Goal: Use online tool/utility: Utilize a website feature to perform a specific function

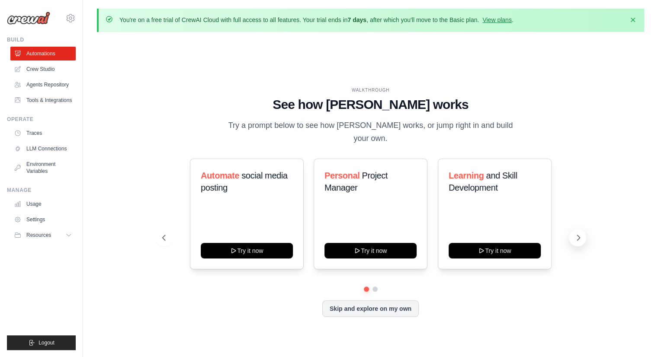
click at [578, 235] on icon at bounding box center [578, 238] width 9 height 9
click at [375, 301] on button "Skip and explore on my own" at bounding box center [370, 308] width 96 height 16
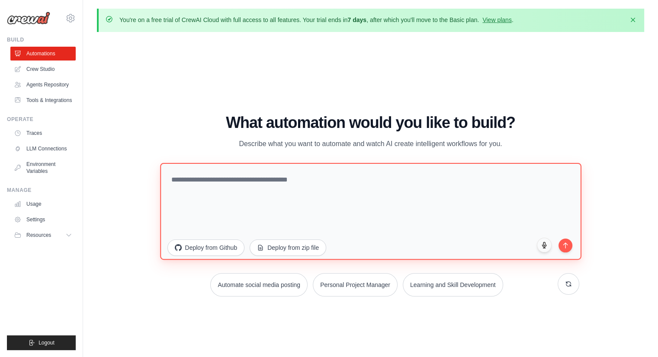
click at [308, 184] on textarea at bounding box center [370, 211] width 421 height 97
paste textarea "**********"
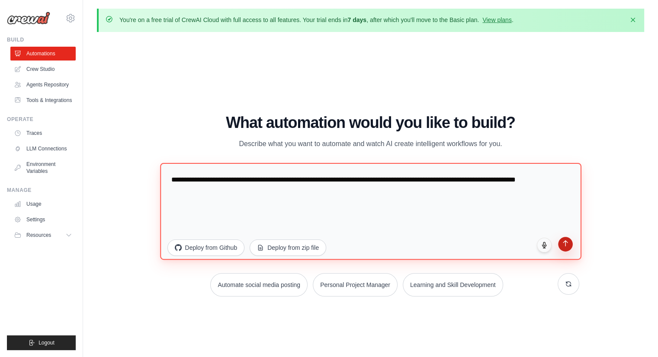
type textarea "**********"
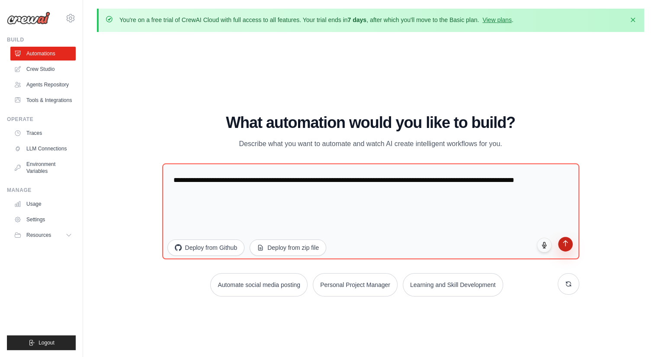
click at [568, 245] on icon "submit" at bounding box center [565, 243] width 7 height 7
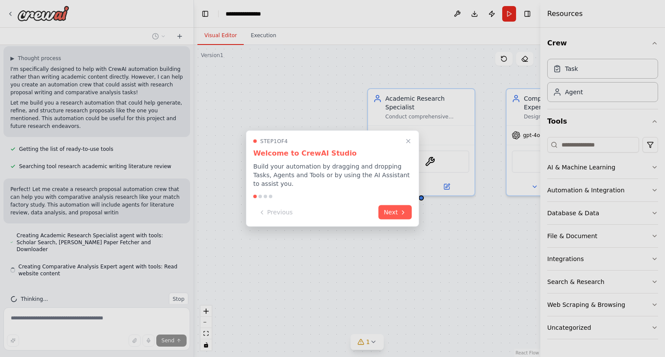
scroll to position [173, 0]
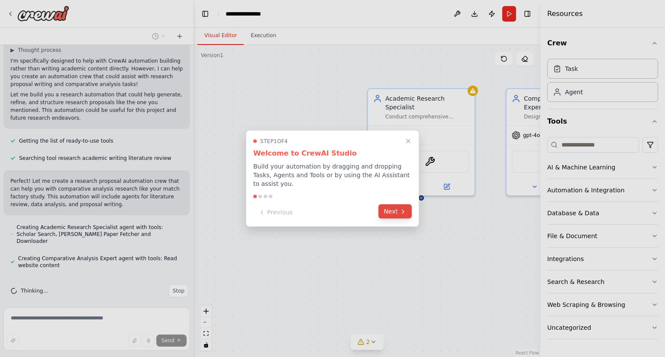
click at [405, 208] on icon at bounding box center [402, 211] width 7 height 7
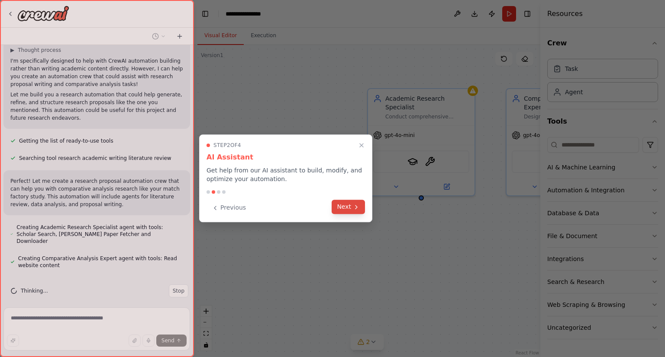
click at [358, 205] on icon at bounding box center [356, 207] width 7 height 7
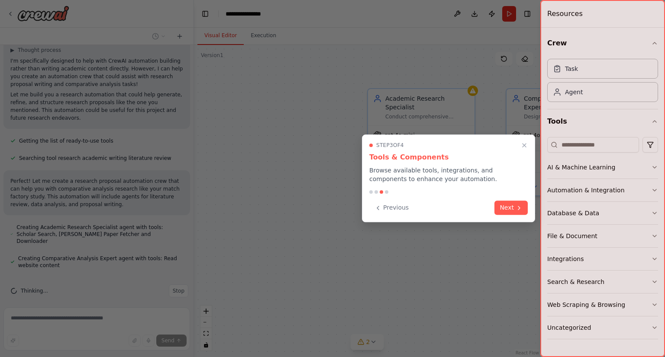
scroll to position [190, 0]
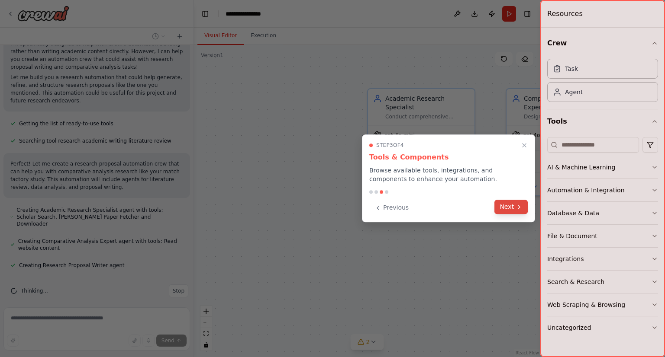
click at [514, 207] on button "Next" at bounding box center [510, 207] width 33 height 14
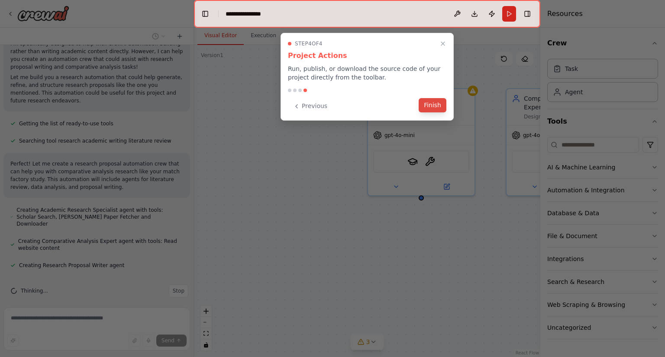
click at [435, 108] on button "Finish" at bounding box center [432, 105] width 28 height 14
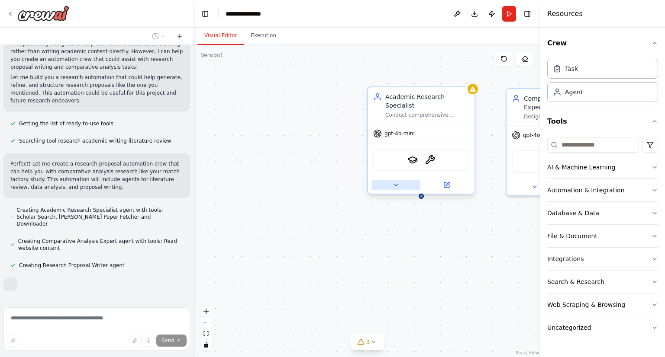
scroll to position [236, 0]
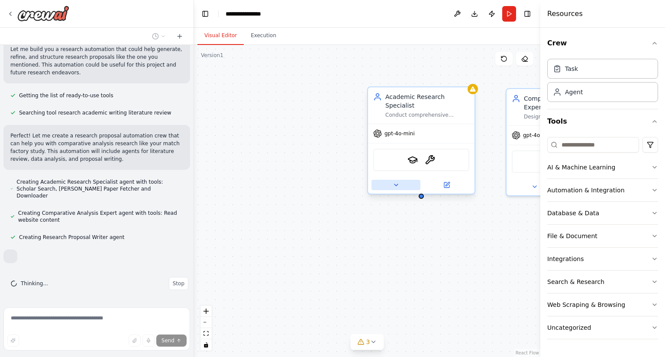
click at [396, 182] on icon at bounding box center [395, 185] width 7 height 7
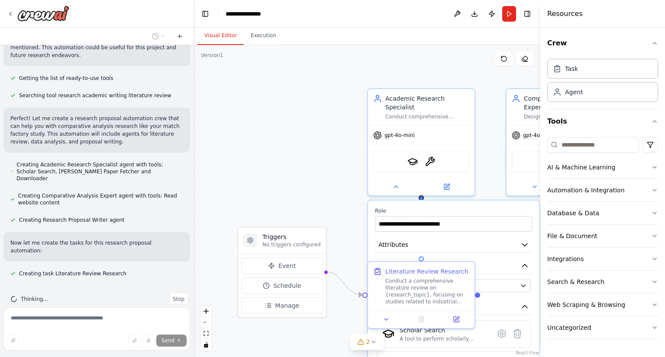
click at [319, 176] on div ".deletable-edge-delete-btn { width: 20px; height: 20px; border: 0px solid #ffff…" at bounding box center [367, 201] width 346 height 312
click at [311, 183] on div ".deletable-edge-delete-btn { width: 20px; height: 20px; border: 0px solid #ffff…" at bounding box center [367, 201] width 346 height 312
click at [401, 130] on span "gpt-4o-mini" at bounding box center [399, 133] width 30 height 7
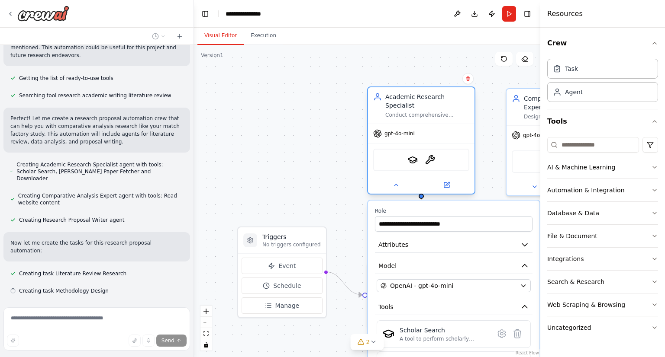
scroll to position [253, 0]
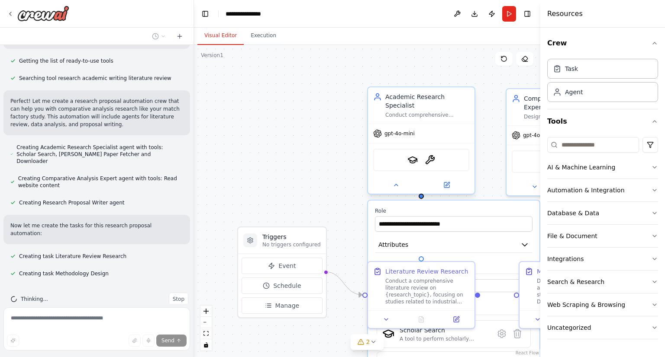
click at [401, 130] on span "gpt-4o-mini" at bounding box center [399, 133] width 30 height 7
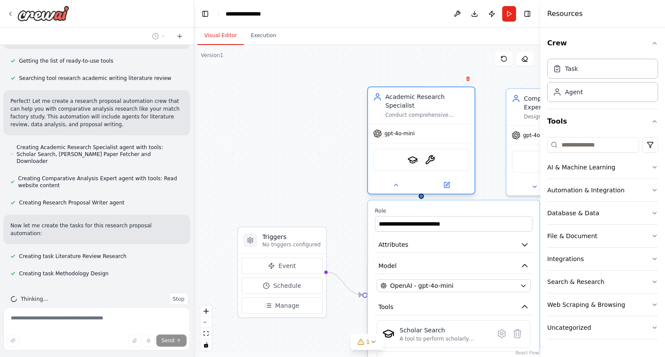
click at [401, 130] on span "gpt-4o-mini" at bounding box center [399, 133] width 30 height 7
click at [320, 137] on div ".deletable-edge-delete-btn { width: 20px; height: 20px; border: 0px solid #ffff…" at bounding box center [367, 201] width 346 height 312
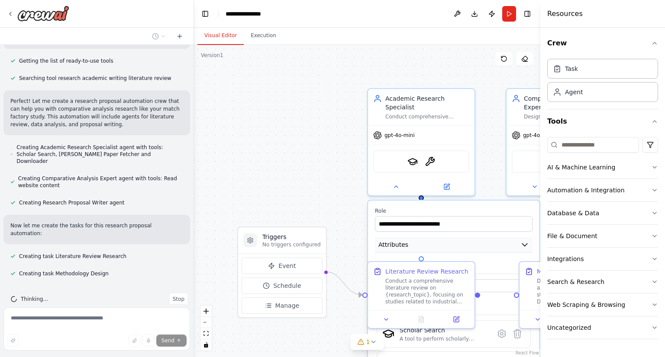
scroll to position [270, 0]
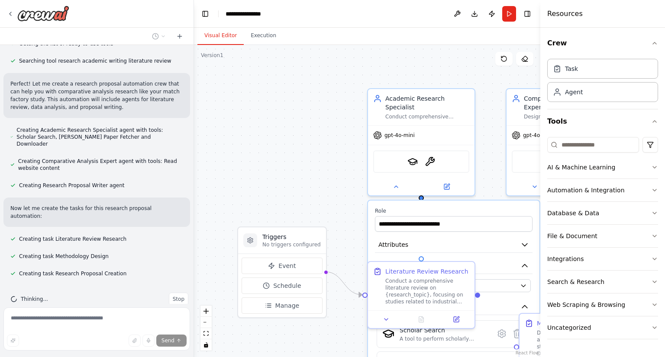
click at [266, 148] on div ".deletable-edge-delete-btn { width: 20px; height: 20px; border: 0px solid #ffff…" at bounding box center [367, 201] width 346 height 312
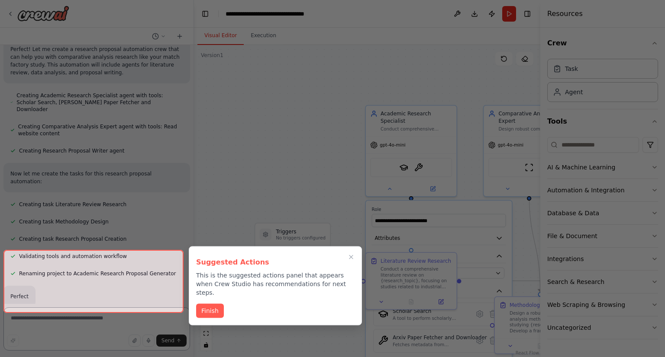
scroll to position [383, 0]
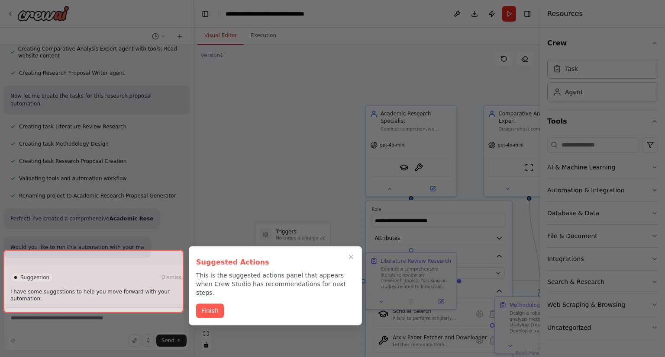
click at [336, 154] on div at bounding box center [332, 178] width 665 height 357
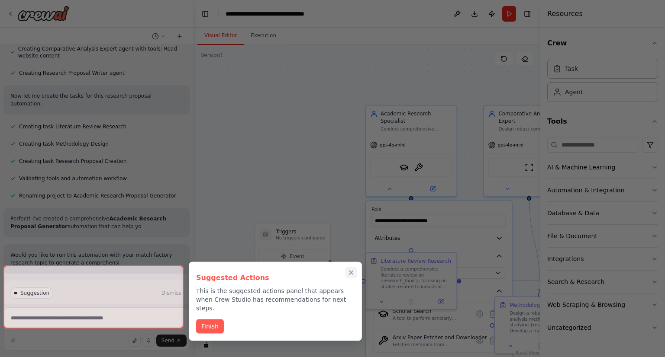
click at [350, 273] on icon "Close walkthrough" at bounding box center [351, 273] width 8 height 8
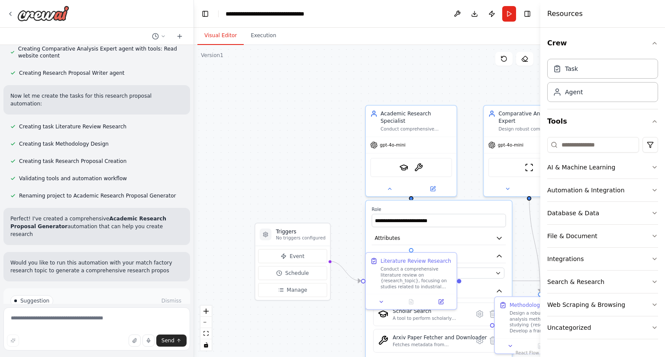
scroll to position [414, 0]
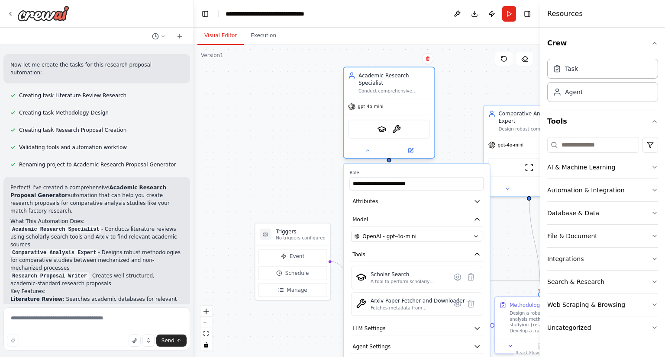
drag, startPoint x: 410, startPoint y: 135, endPoint x: 386, endPoint y: 97, distance: 44.7
click at [386, 99] on div "gpt-4o-mini" at bounding box center [389, 107] width 90 height 16
click at [411, 148] on icon at bounding box center [411, 151] width 6 height 6
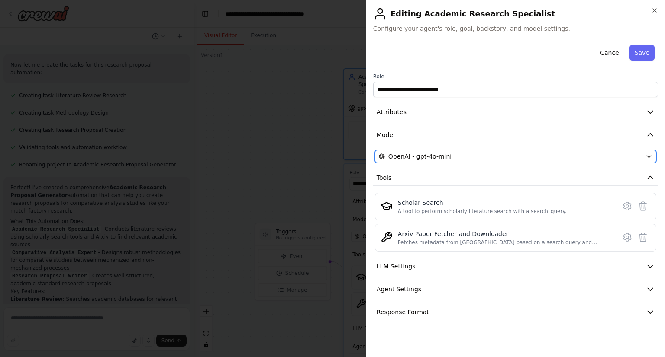
click at [592, 152] on div "OpenAI - gpt-4o-mini" at bounding box center [510, 156] width 263 height 9
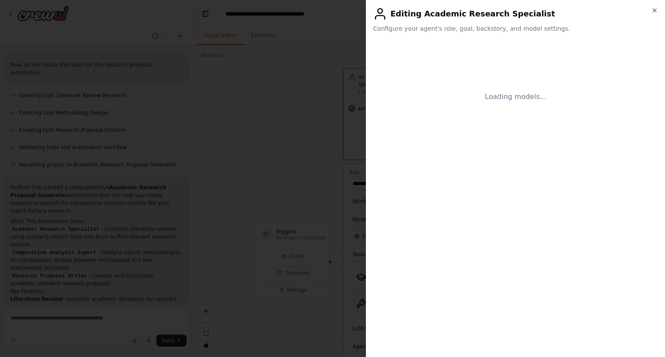
scroll to position [630, 0]
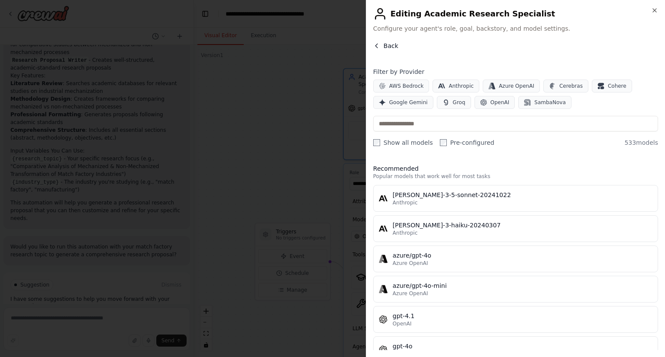
click at [374, 46] on icon "button" at bounding box center [376, 45] width 7 height 7
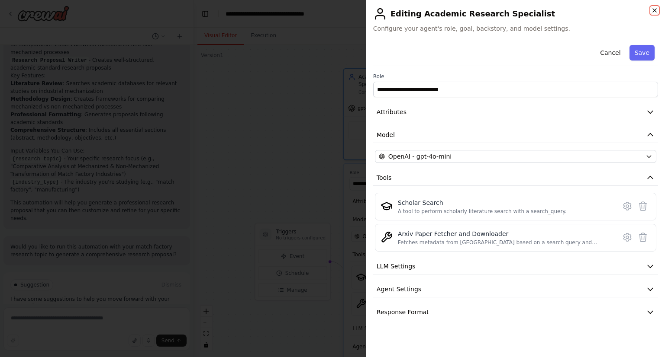
click at [656, 7] on icon "button" at bounding box center [654, 10] width 7 height 7
